Goal: Find specific page/section: Find specific page/section

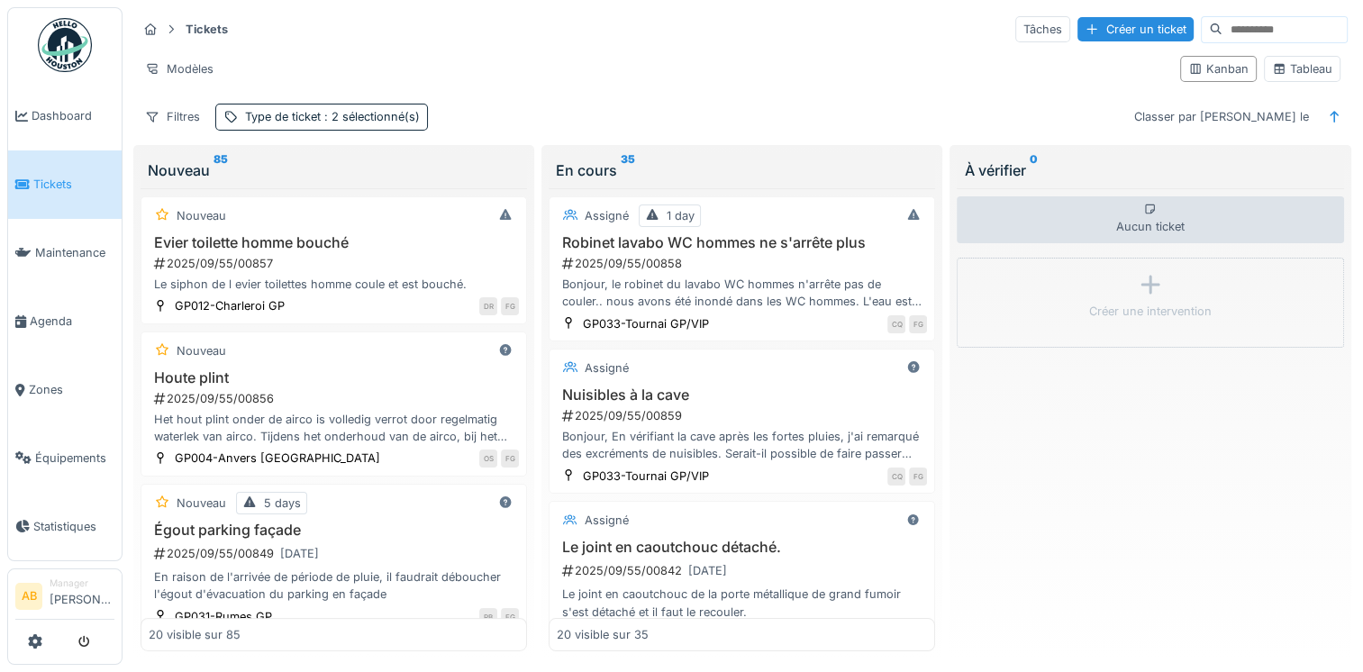
click at [62, 70] on img at bounding box center [65, 45] width 54 height 54
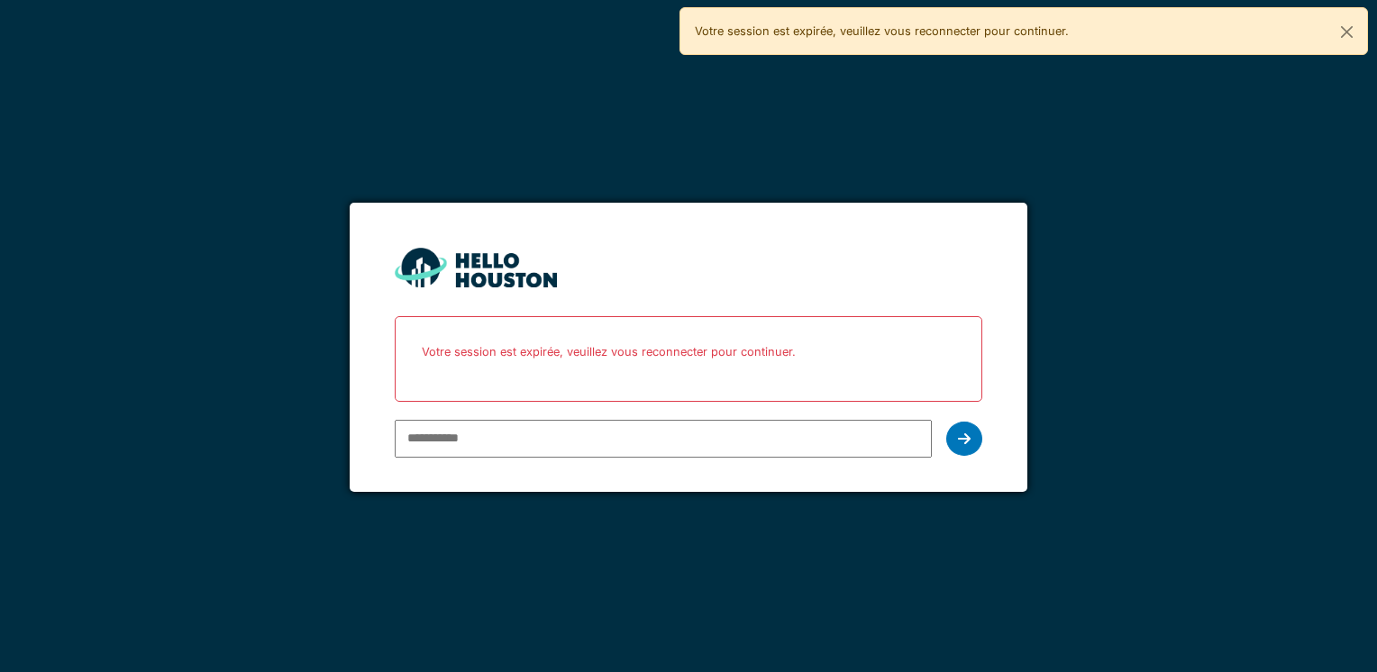
click at [524, 431] on input "email" at bounding box center [663, 439] width 536 height 38
type input "**********"
click at [952, 435] on div at bounding box center [964, 439] width 36 height 34
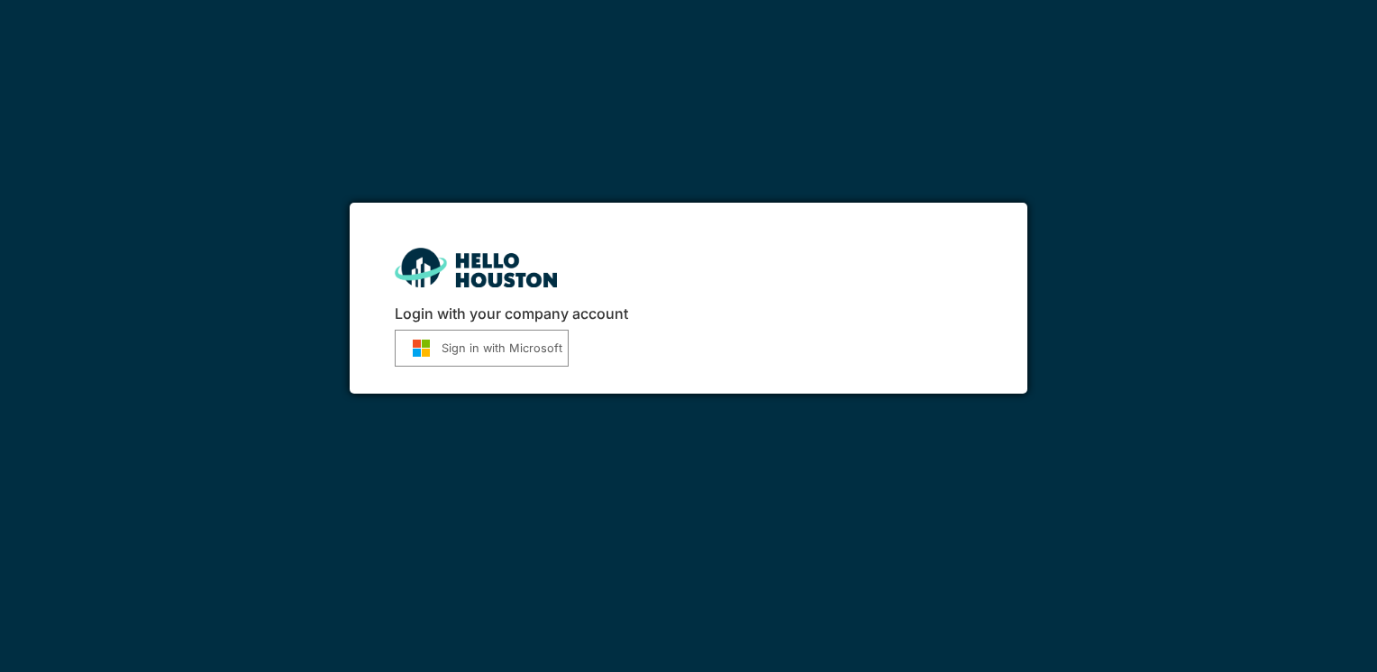
click at [498, 356] on button "Sign in with Microsoft" at bounding box center [482, 348] width 174 height 37
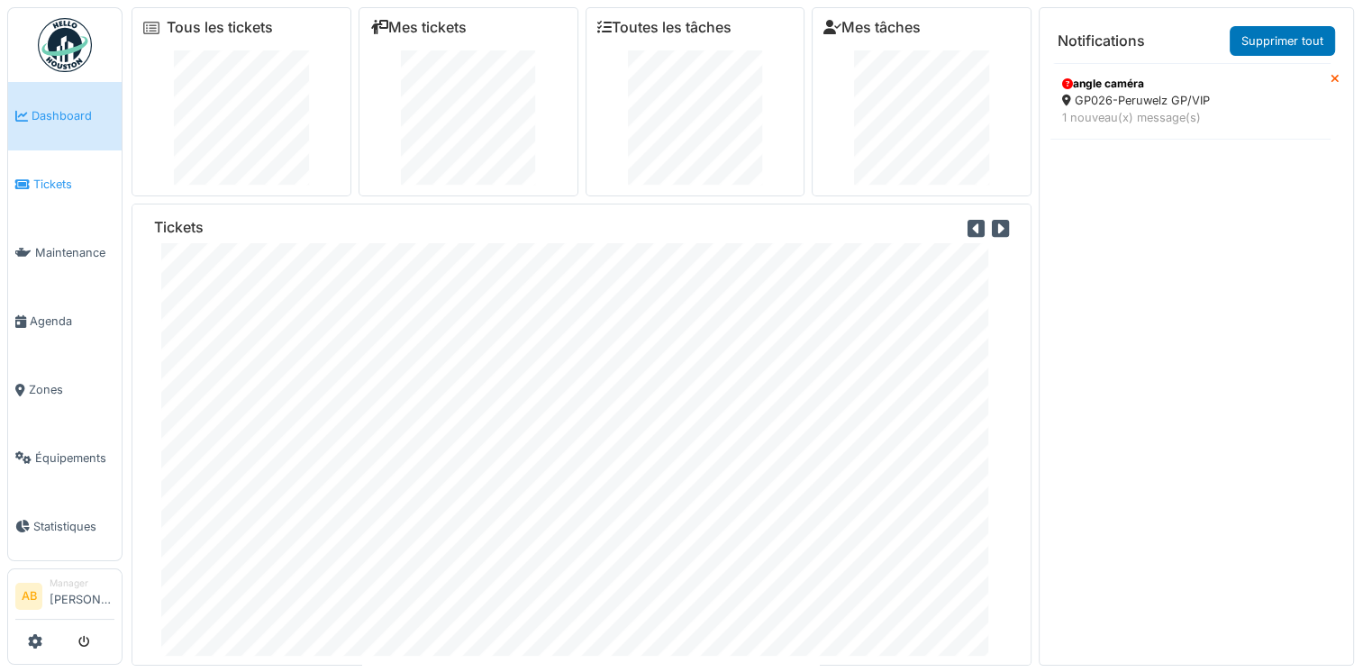
click at [34, 178] on span "Tickets" at bounding box center [73, 184] width 81 height 17
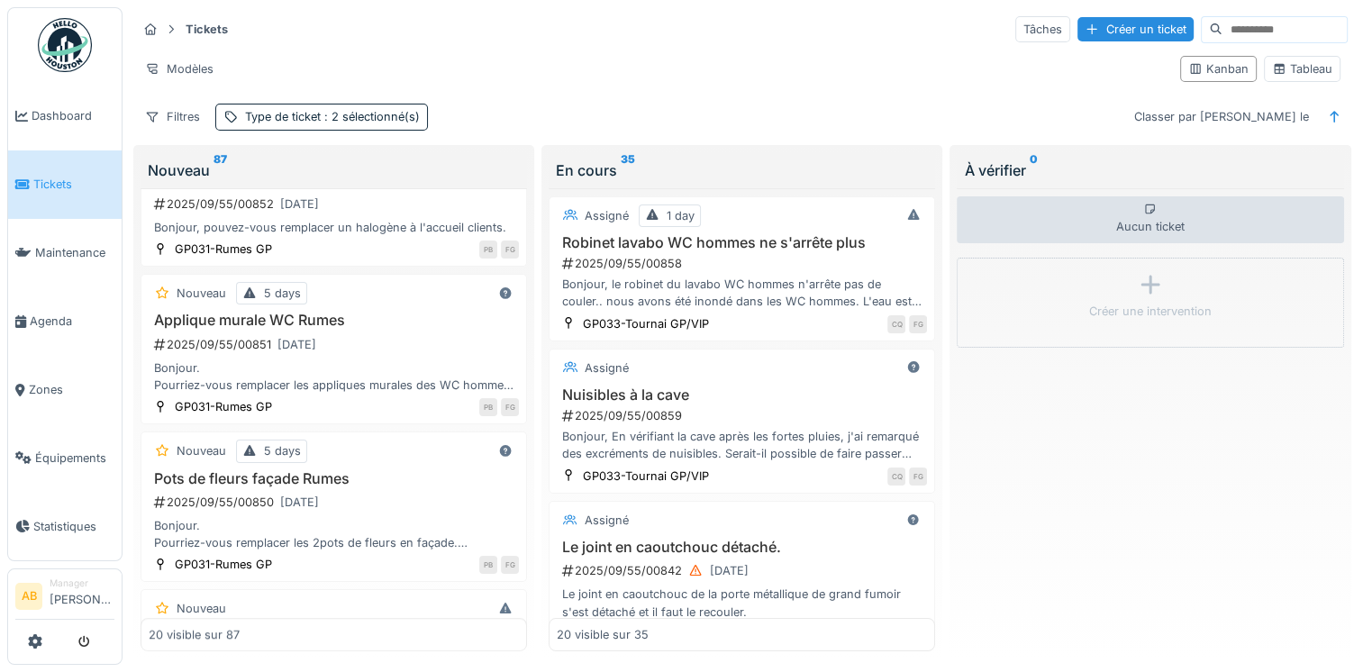
scroll to position [1081, 0]
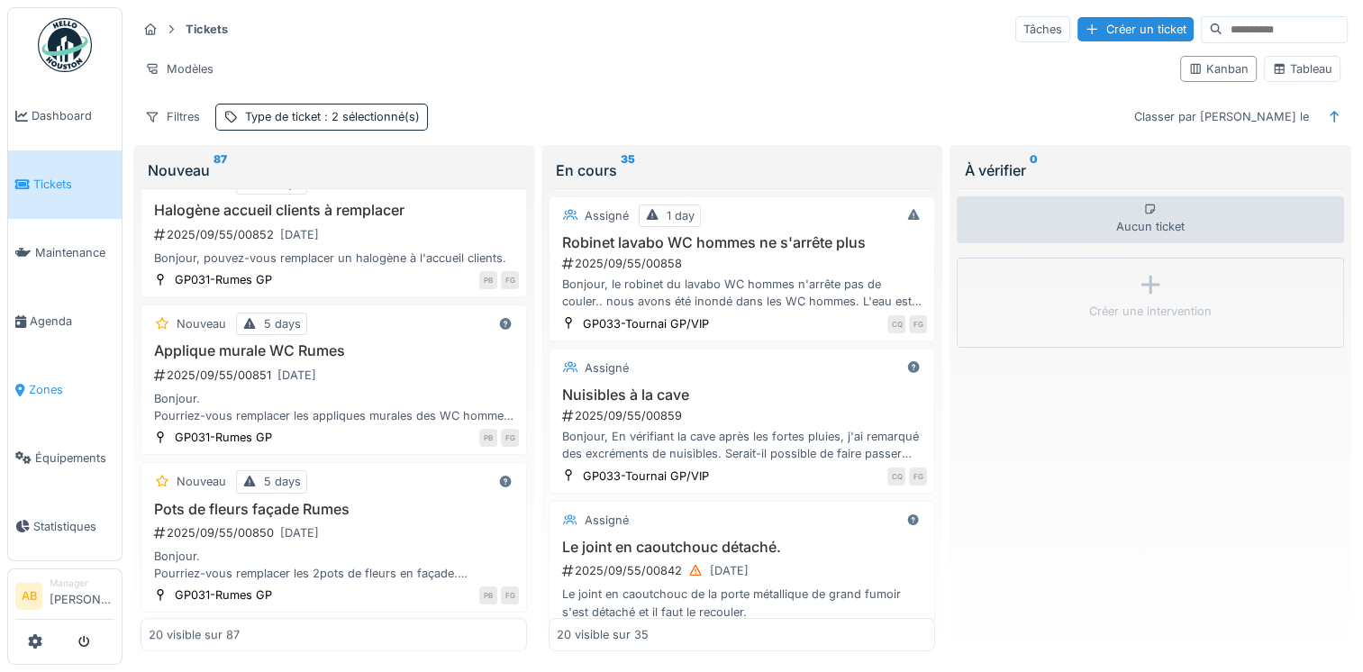
drag, startPoint x: 43, startPoint y: 373, endPoint x: 108, endPoint y: 363, distance: 65.6
click at [43, 381] on span "Zones" at bounding box center [72, 389] width 86 height 17
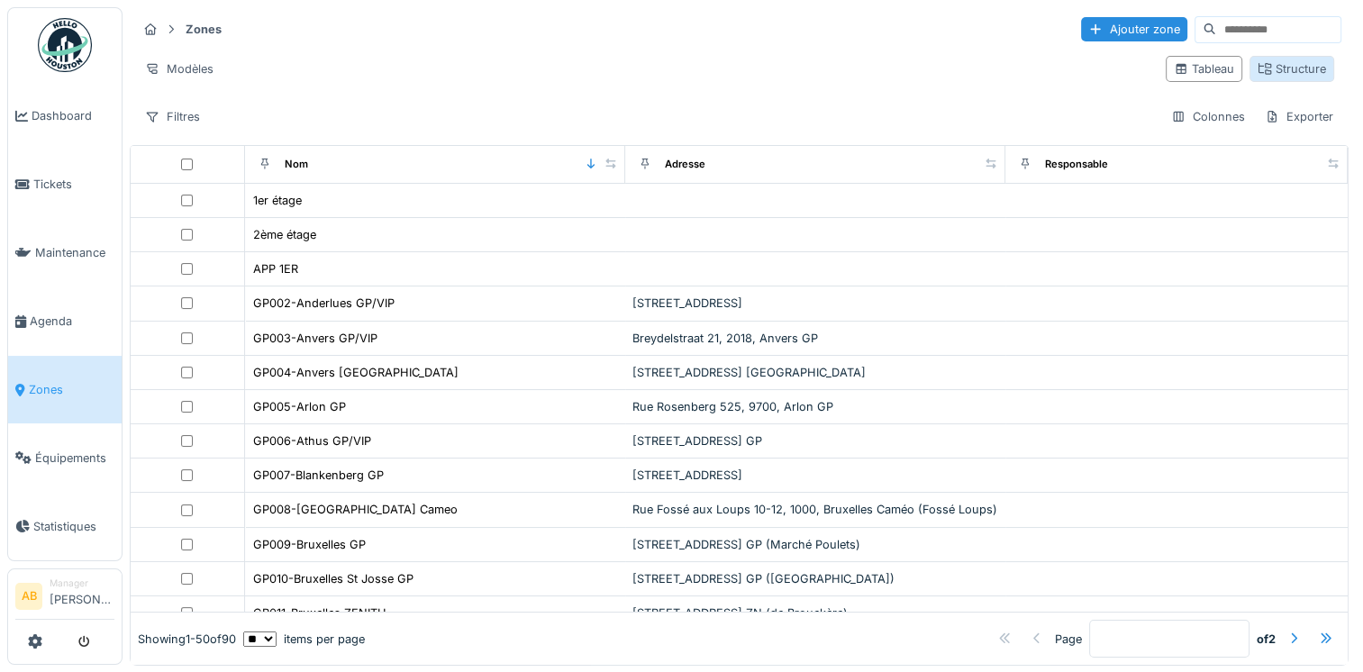
click at [1272, 66] on div "Structure" at bounding box center [1292, 68] width 68 height 17
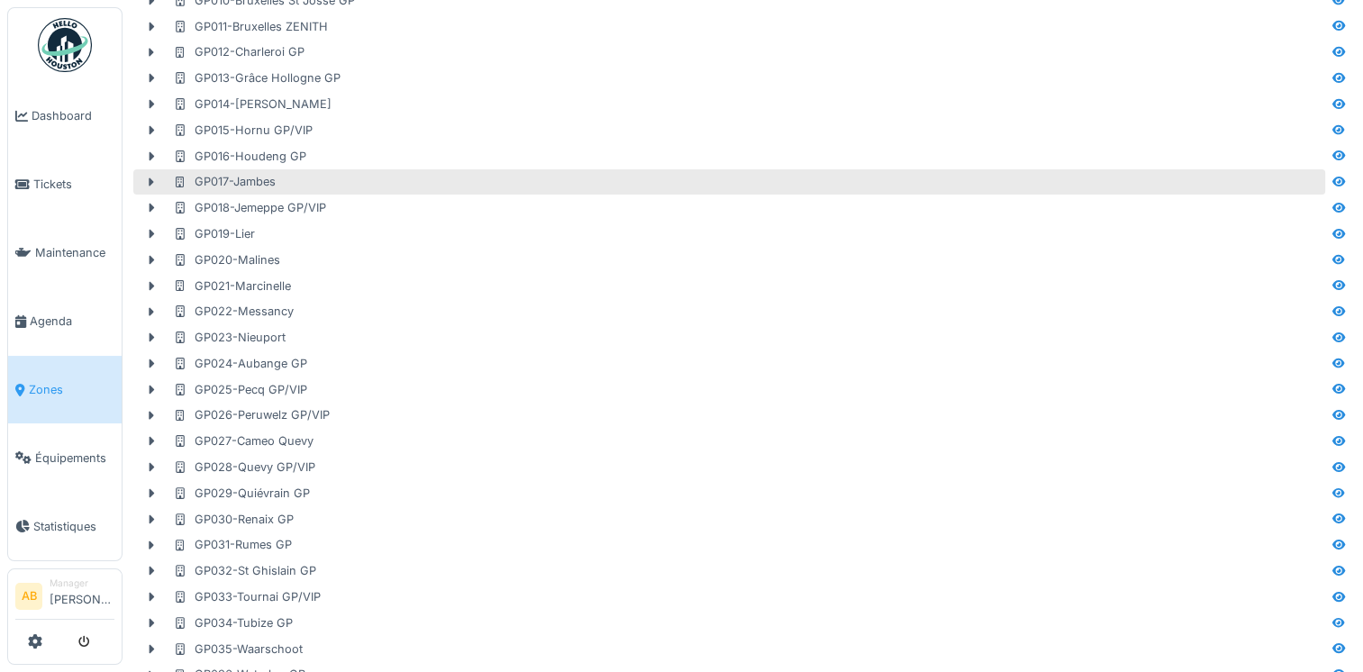
scroll to position [360, 0]
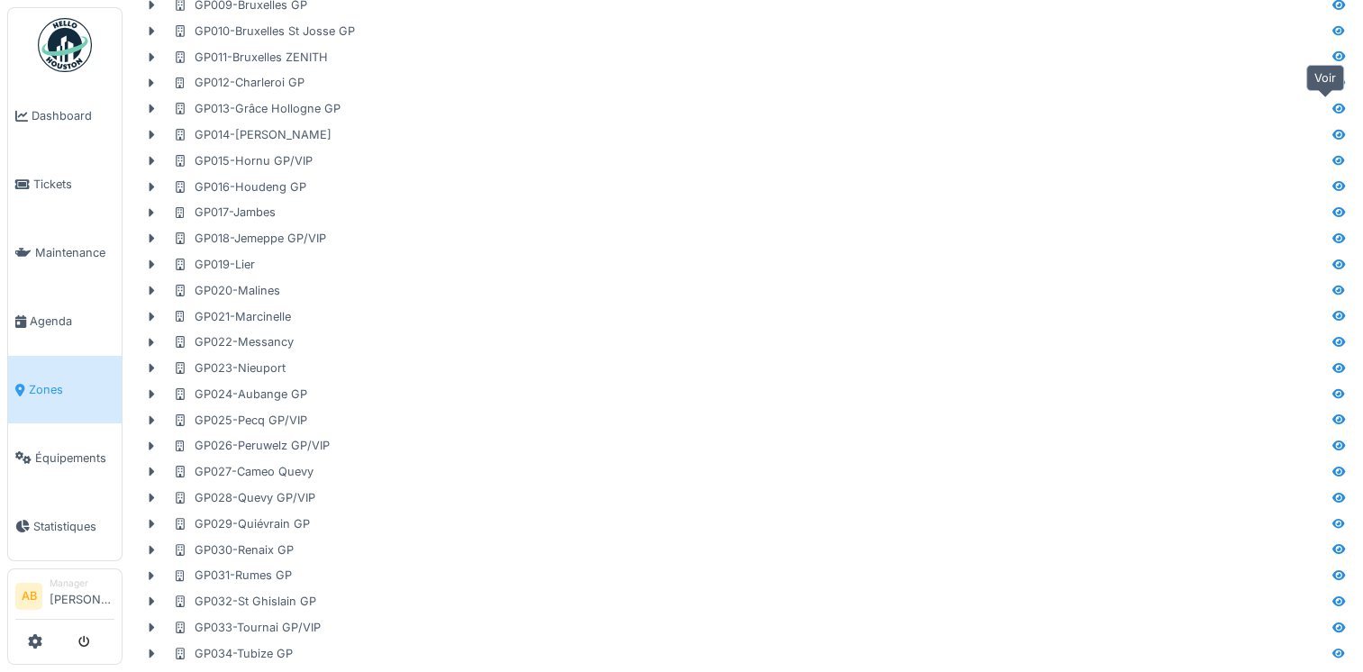
click at [1332, 105] on icon at bounding box center [1339, 109] width 14 height 12
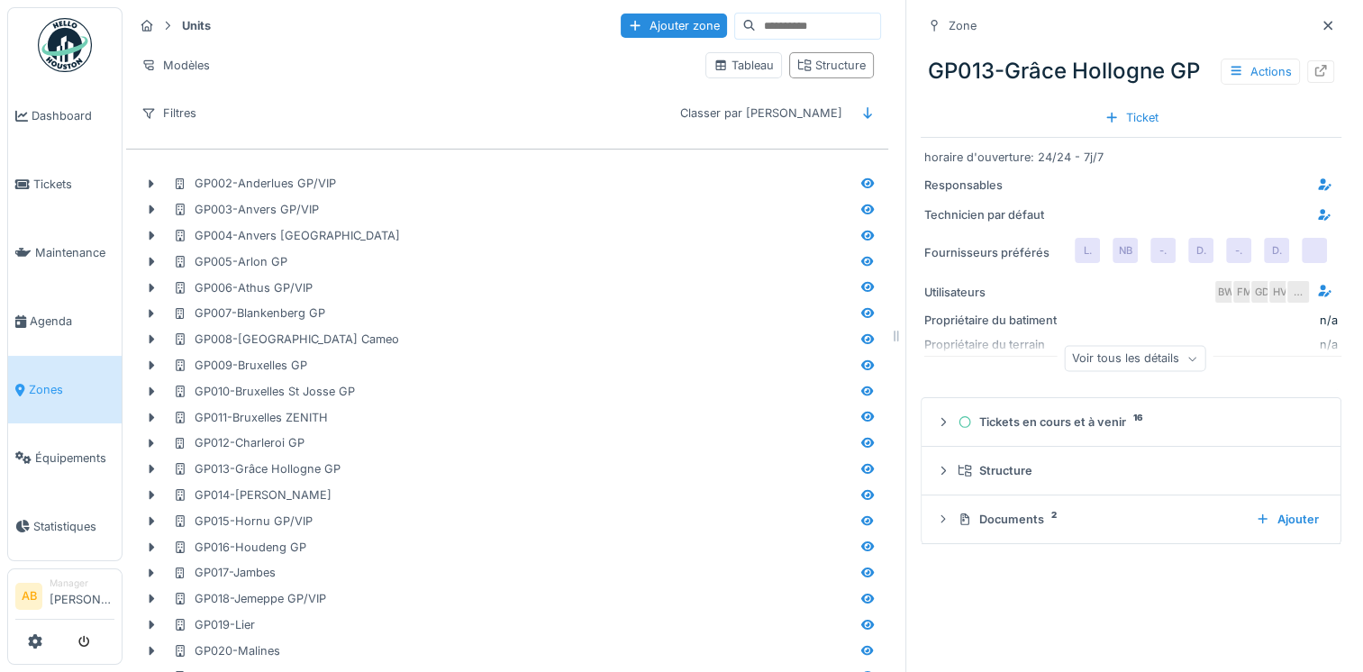
click at [1314, 70] on icon at bounding box center [1321, 71] width 14 height 12
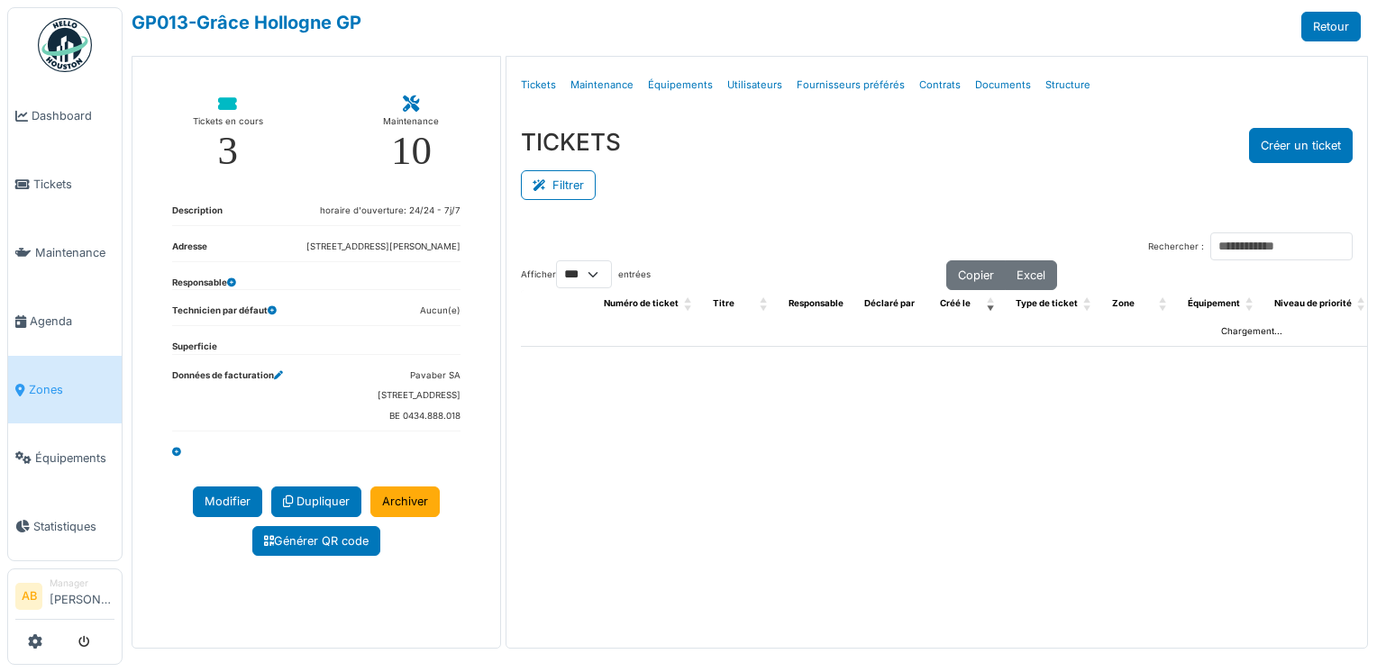
select select "***"
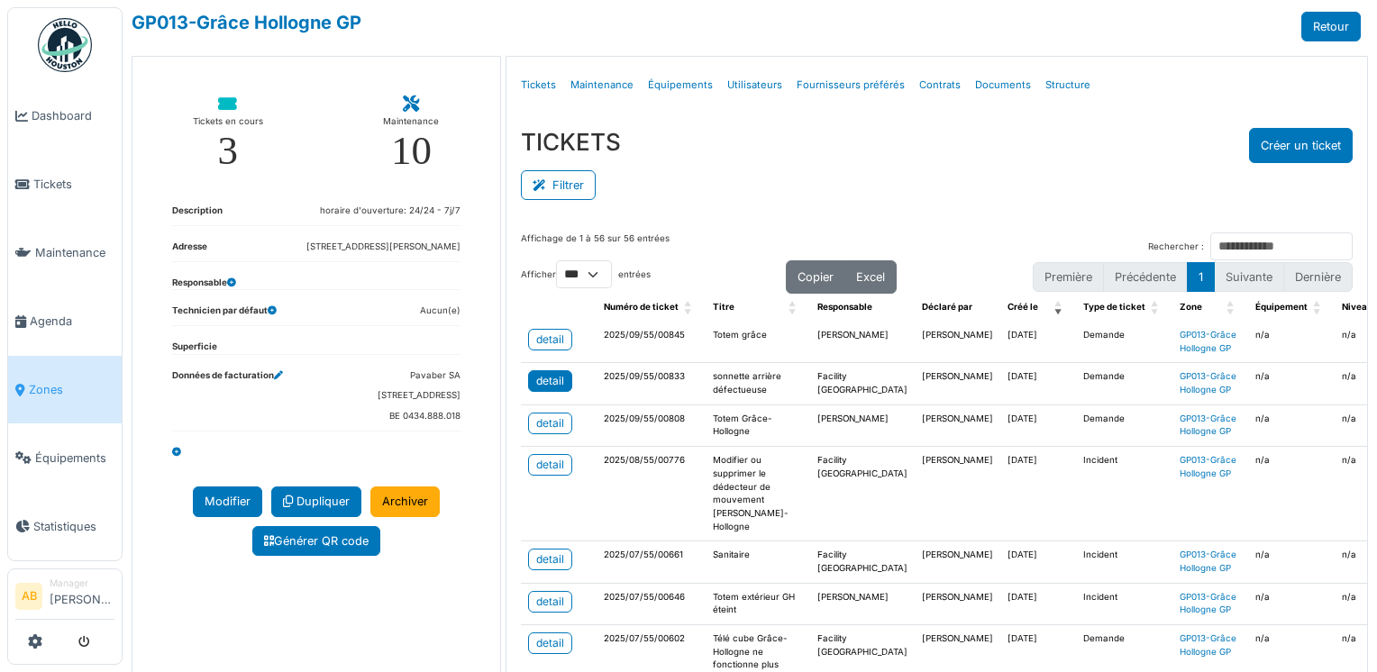
click at [540, 384] on div "detail" at bounding box center [550, 381] width 28 height 16
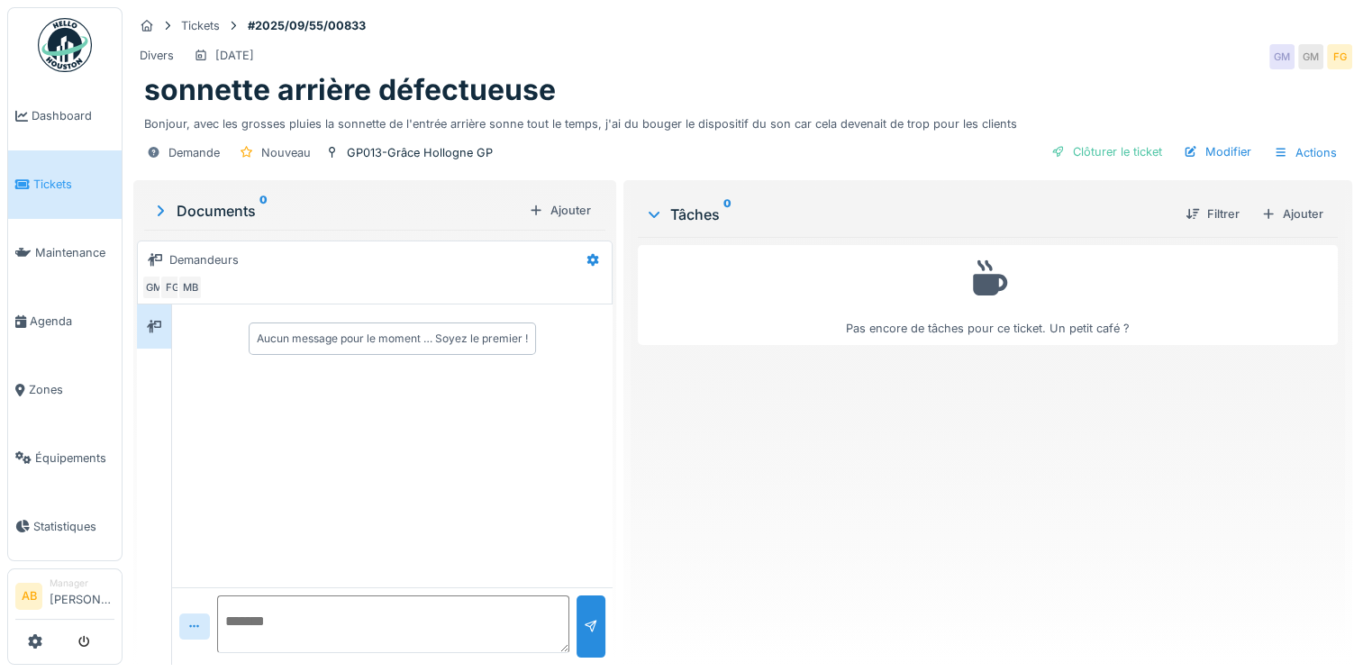
click at [25, 187] on icon at bounding box center [22, 184] width 14 height 13
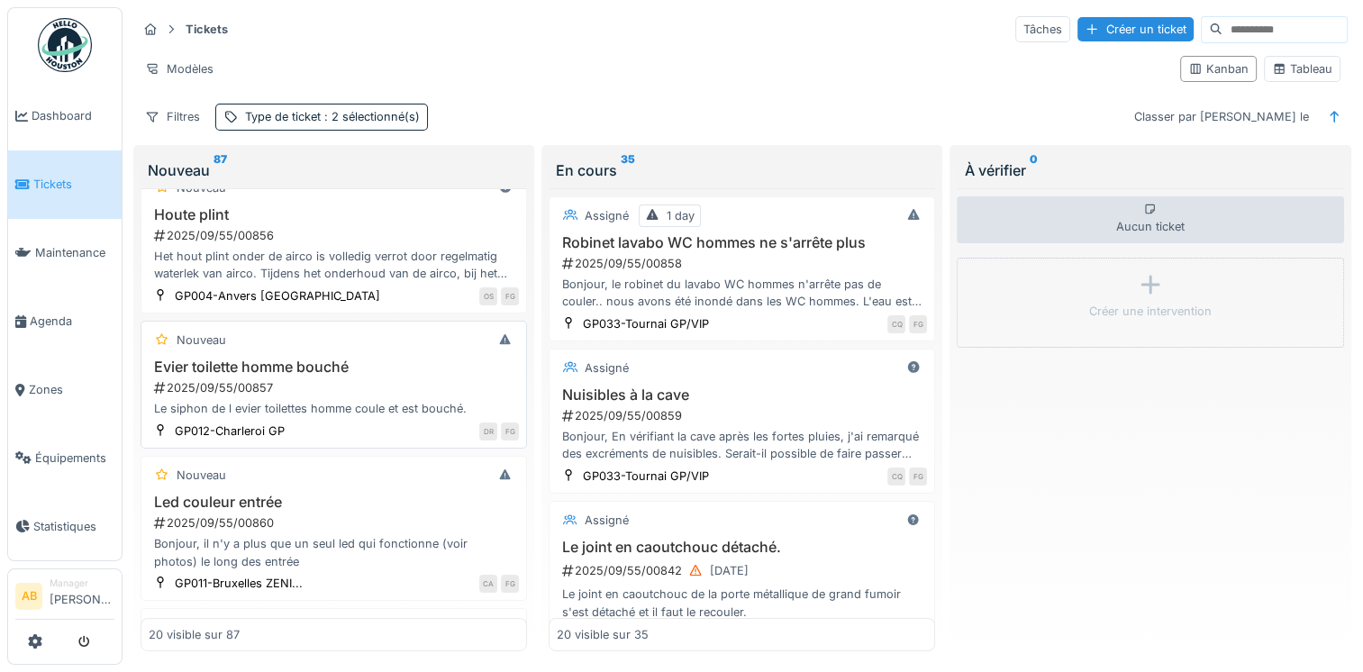
scroll to position [270, 0]
